Goal: Information Seeking & Learning: Check status

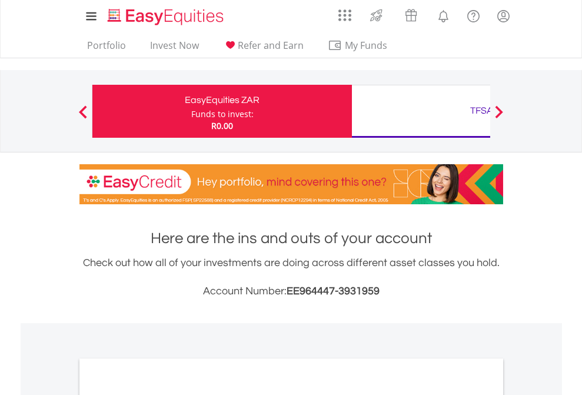
click at [191, 111] on div "Funds to invest:" at bounding box center [222, 114] width 62 height 12
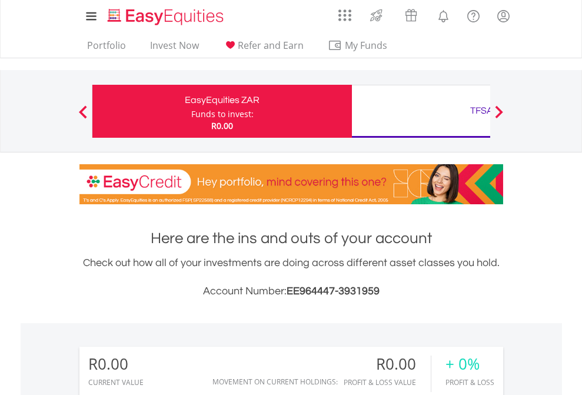
scroll to position [113, 185]
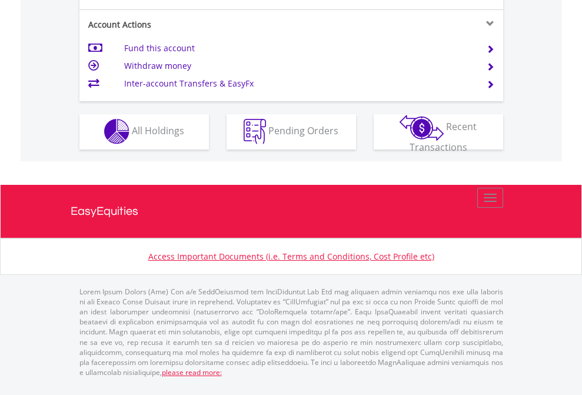
scroll to position [1101, 0]
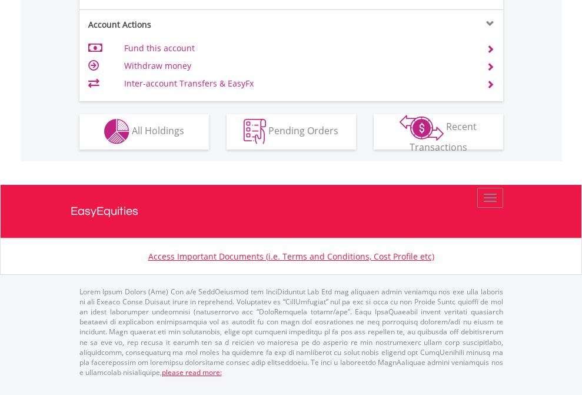
scroll to position [1101, 0]
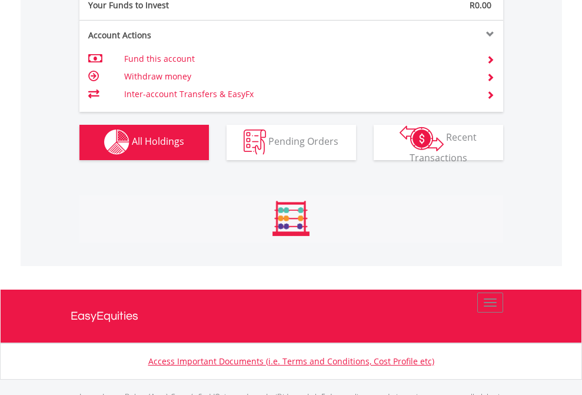
scroll to position [1165, 0]
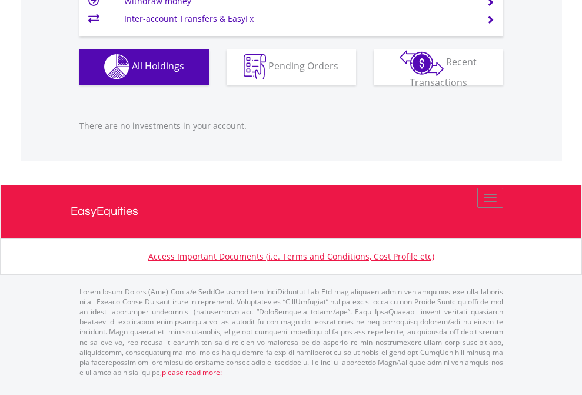
scroll to position [113, 185]
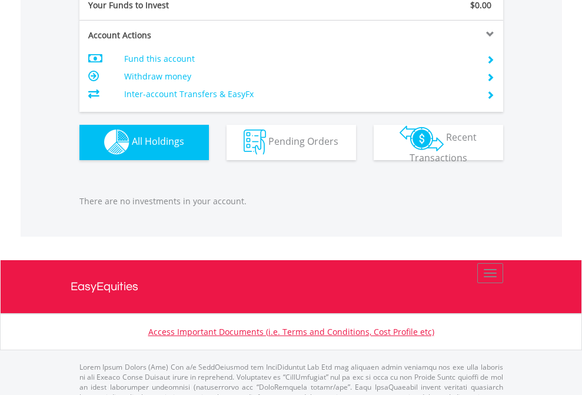
scroll to position [1165, 0]
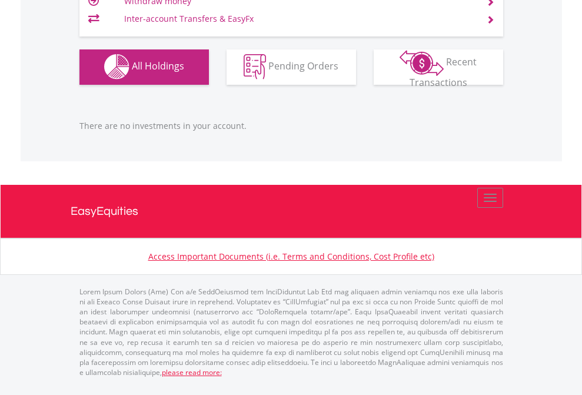
scroll to position [113, 185]
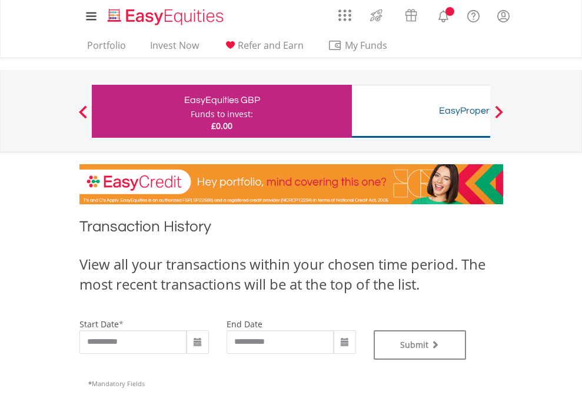
type input "**********"
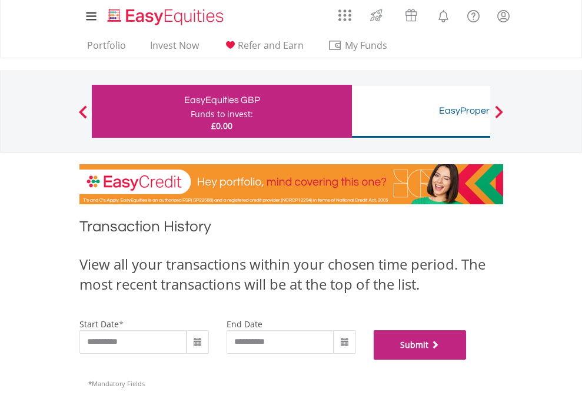
click at [467, 360] on button "Submit" at bounding box center [420, 344] width 93 height 29
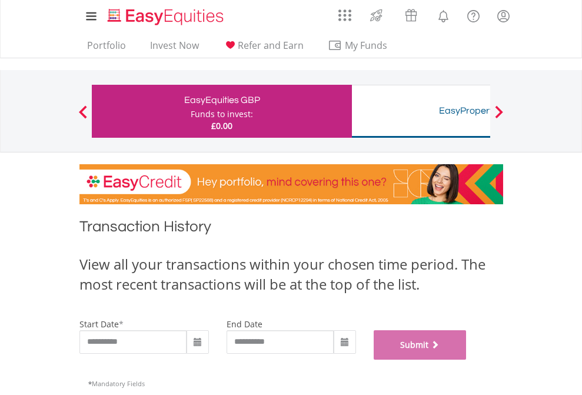
scroll to position [477, 0]
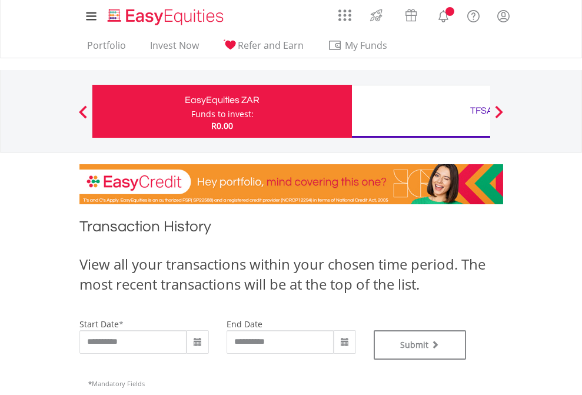
click at [421, 111] on div "TFSA" at bounding box center [481, 110] width 245 height 16
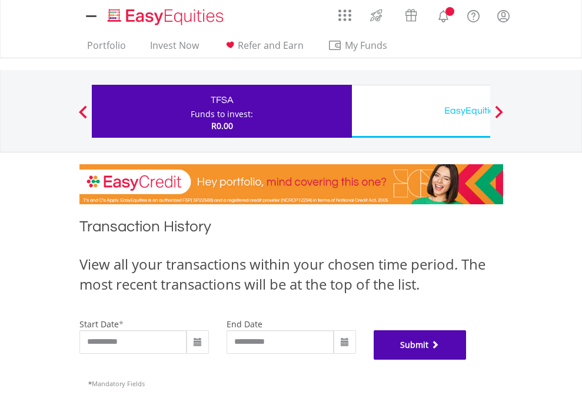
click at [467, 360] on button "Submit" at bounding box center [420, 344] width 93 height 29
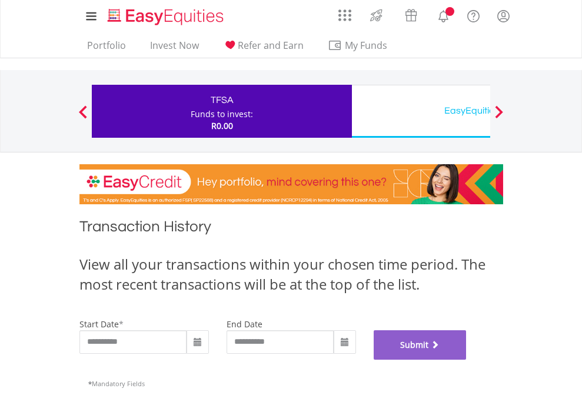
scroll to position [477, 0]
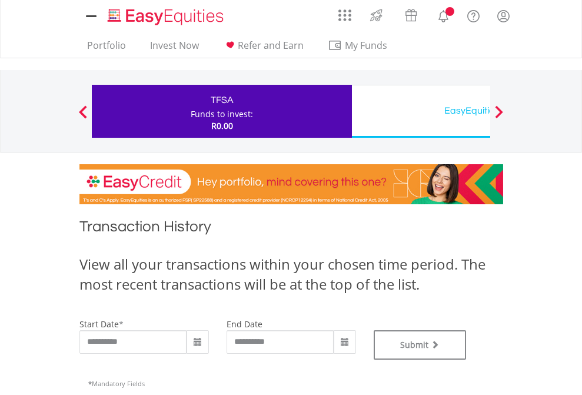
click at [421, 111] on div "EasyEquities USD" at bounding box center [481, 110] width 245 height 16
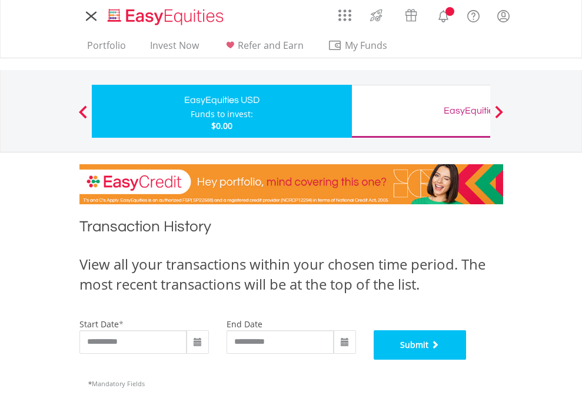
click at [467, 360] on button "Submit" at bounding box center [420, 344] width 93 height 29
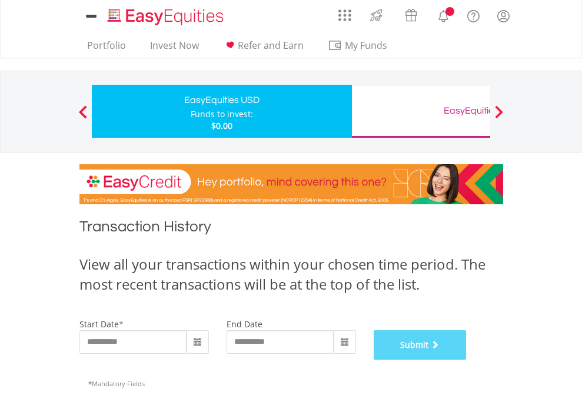
scroll to position [477, 0]
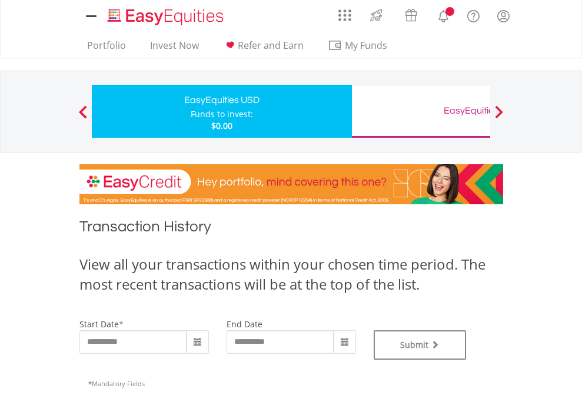
click at [421, 111] on div "EasyEquities GBP" at bounding box center [481, 110] width 245 height 16
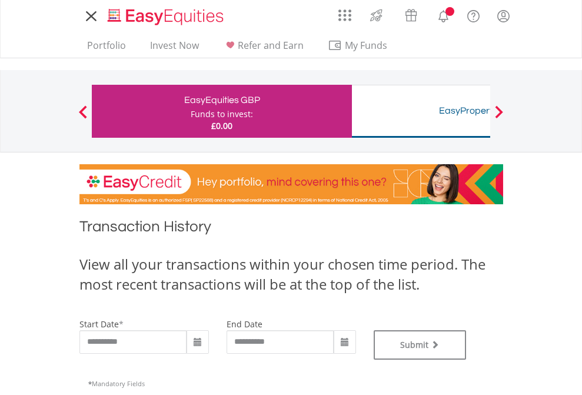
type input "**********"
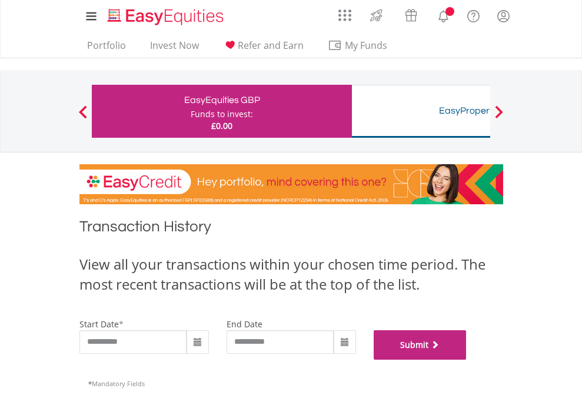
click at [467, 360] on button "Submit" at bounding box center [420, 344] width 93 height 29
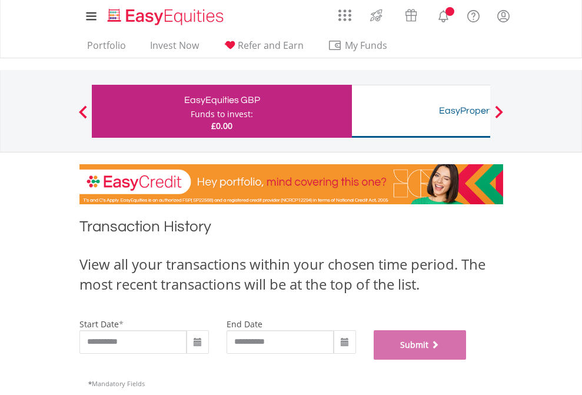
scroll to position [477, 0]
